Goal: Find specific page/section: Find specific page/section

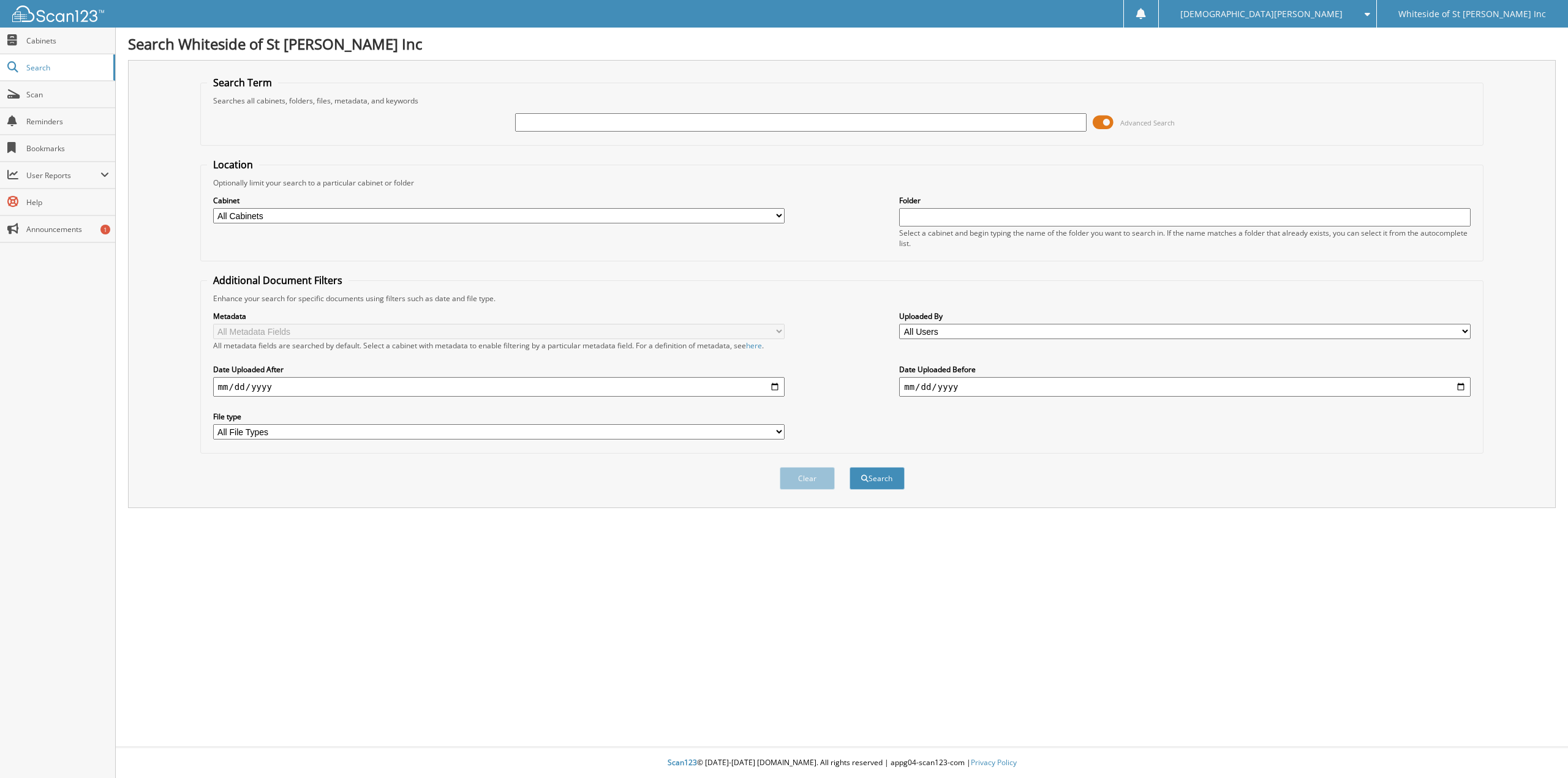
click at [588, 123] on input "text" at bounding box center [801, 122] width 572 height 18
type input "[PERSON_NAME]"
click at [850, 467] on button "Search" at bounding box center [877, 479] width 55 height 23
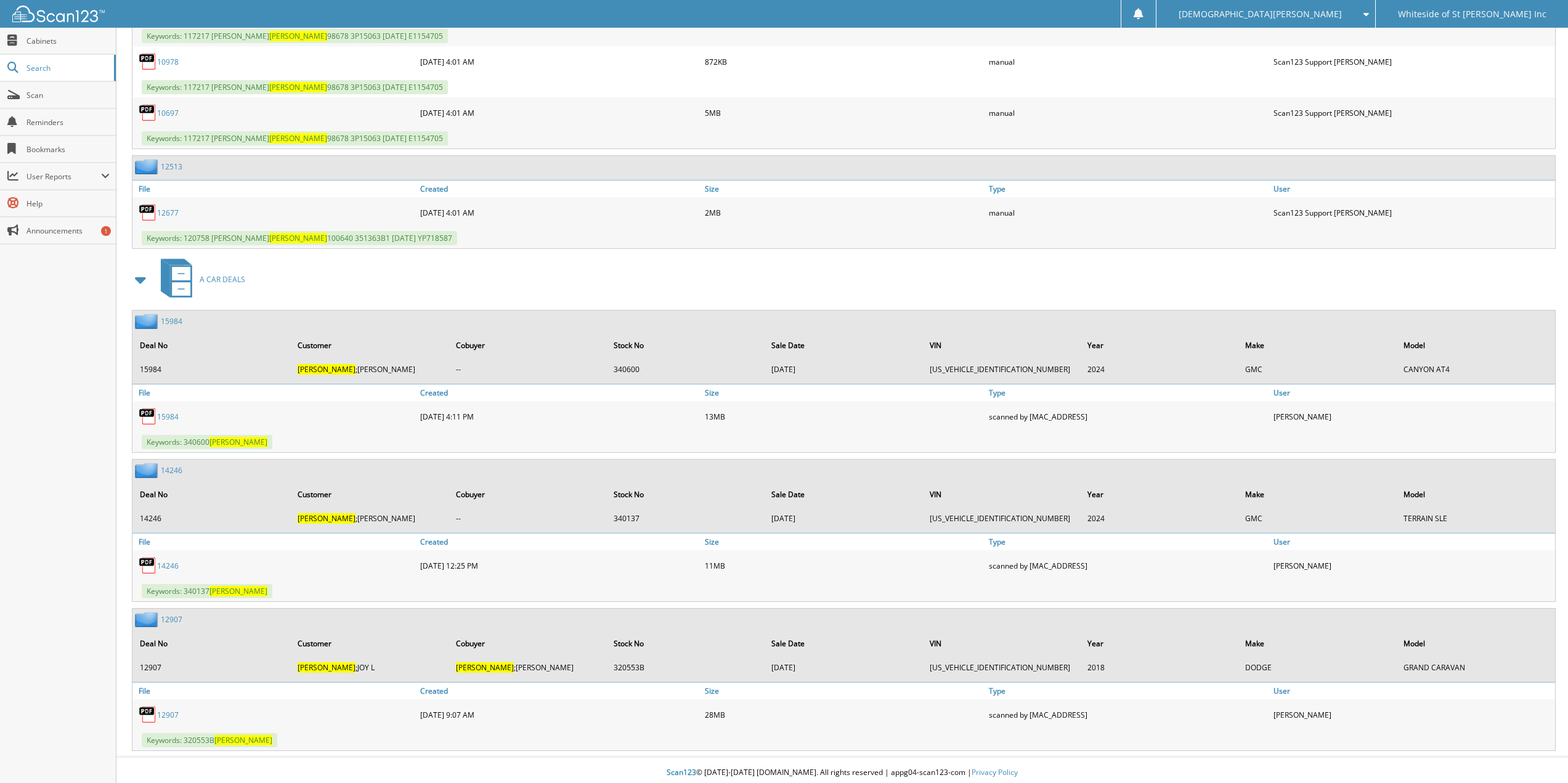
scroll to position [768, 0]
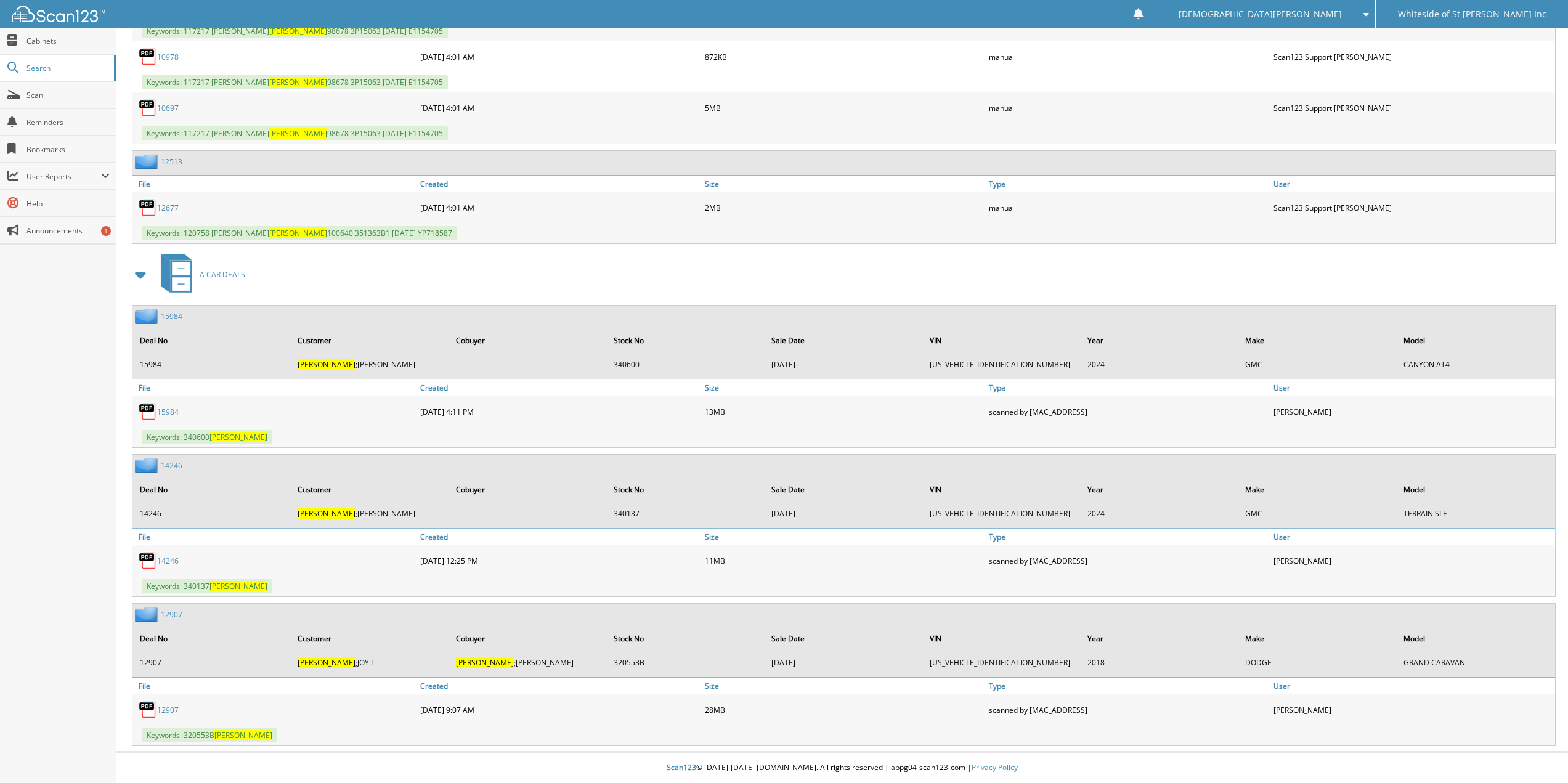
click at [168, 709] on link "12907" at bounding box center [167, 710] width 21 height 11
